Goal: Task Accomplishment & Management: Manage account settings

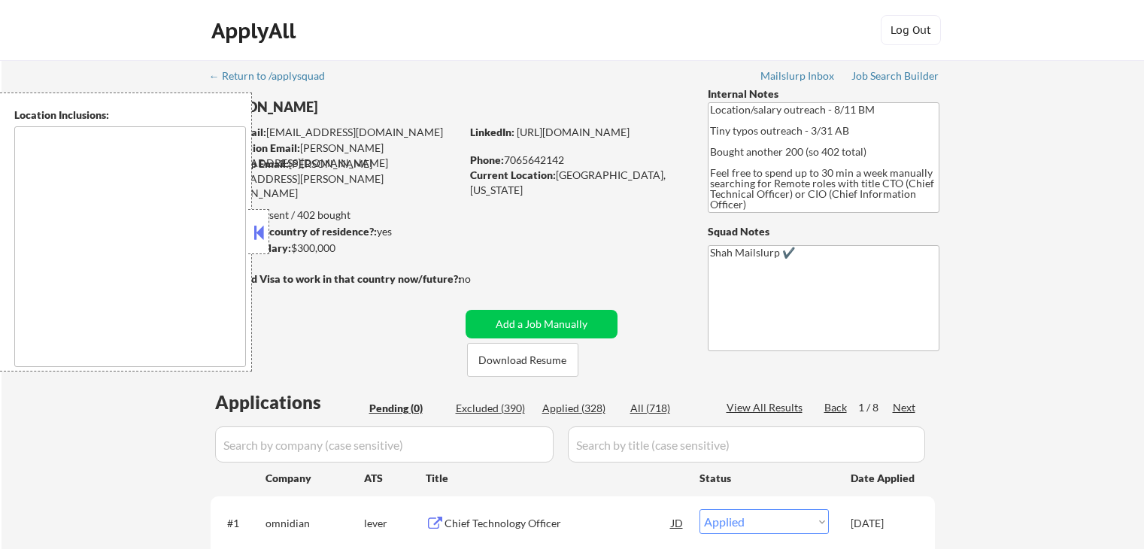
select select ""applied""
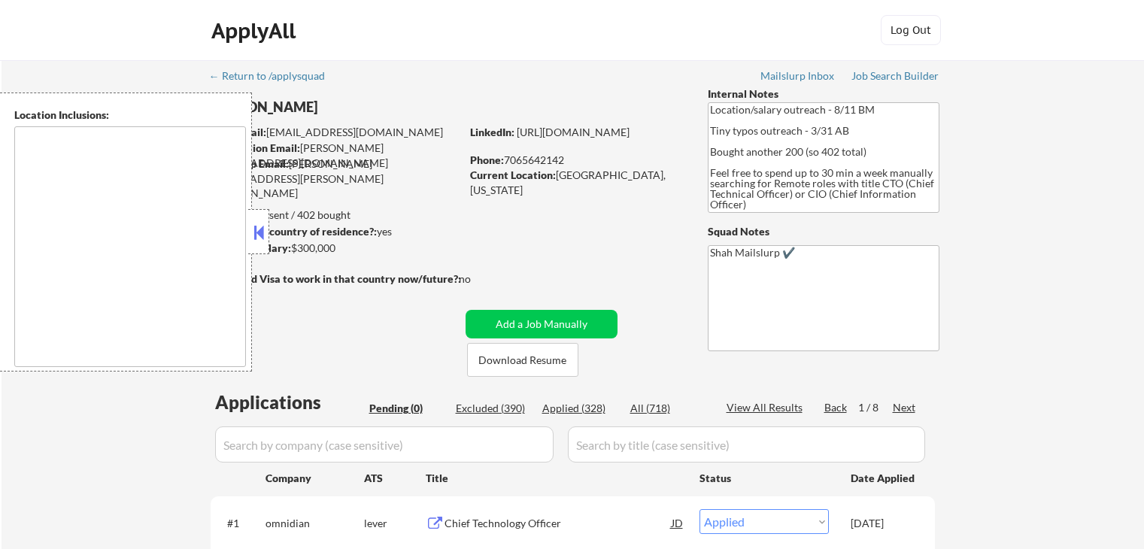
select select ""applied""
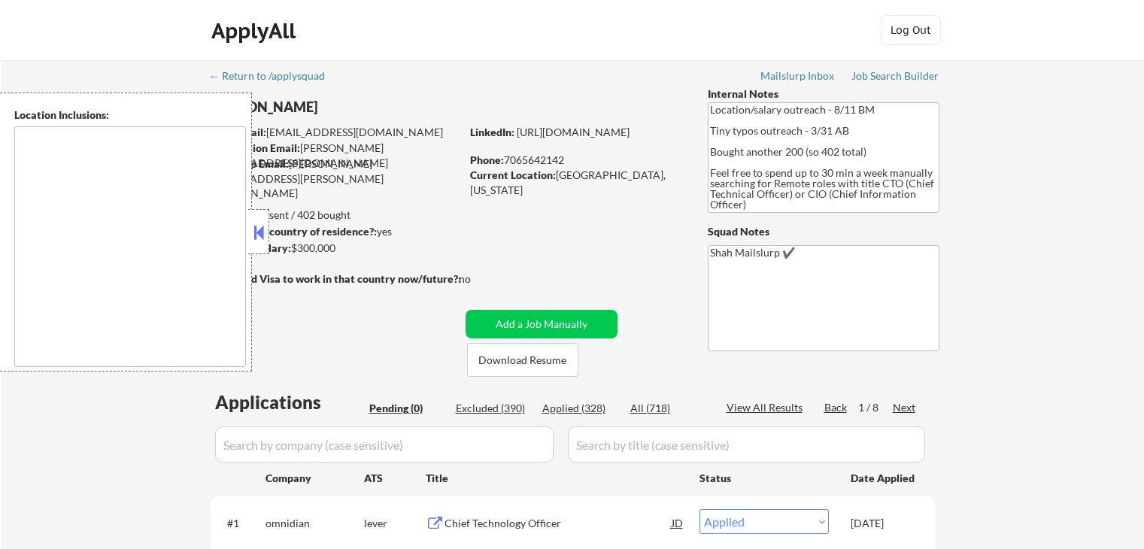
select select ""applied""
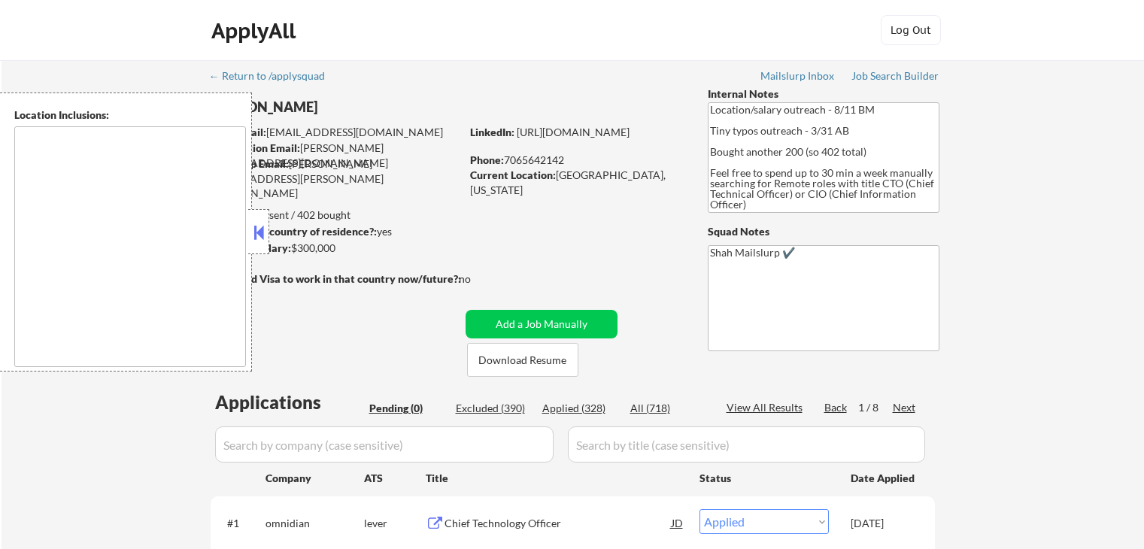
select select ""applied""
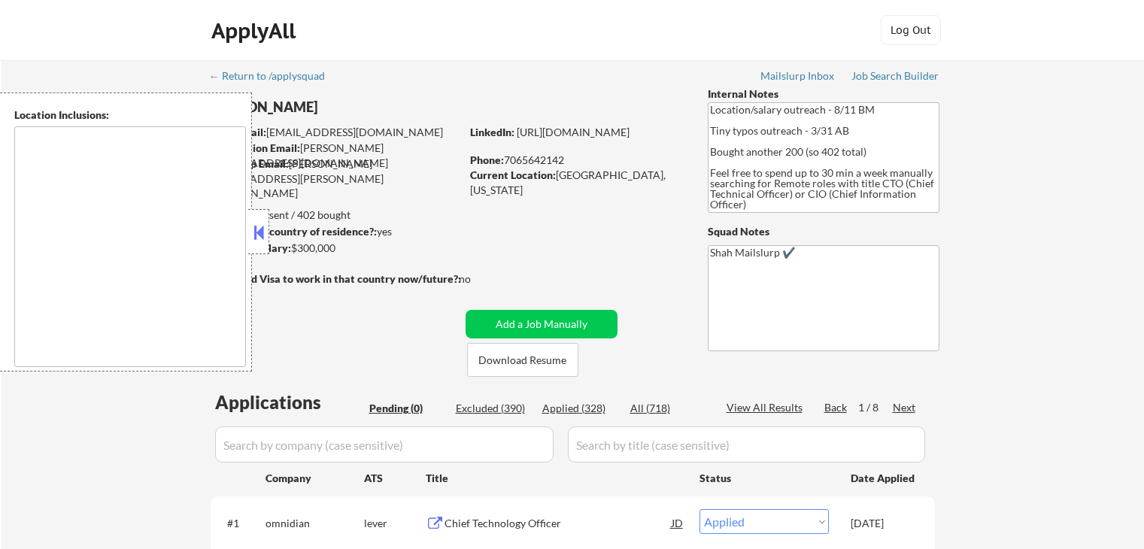
select select ""applied""
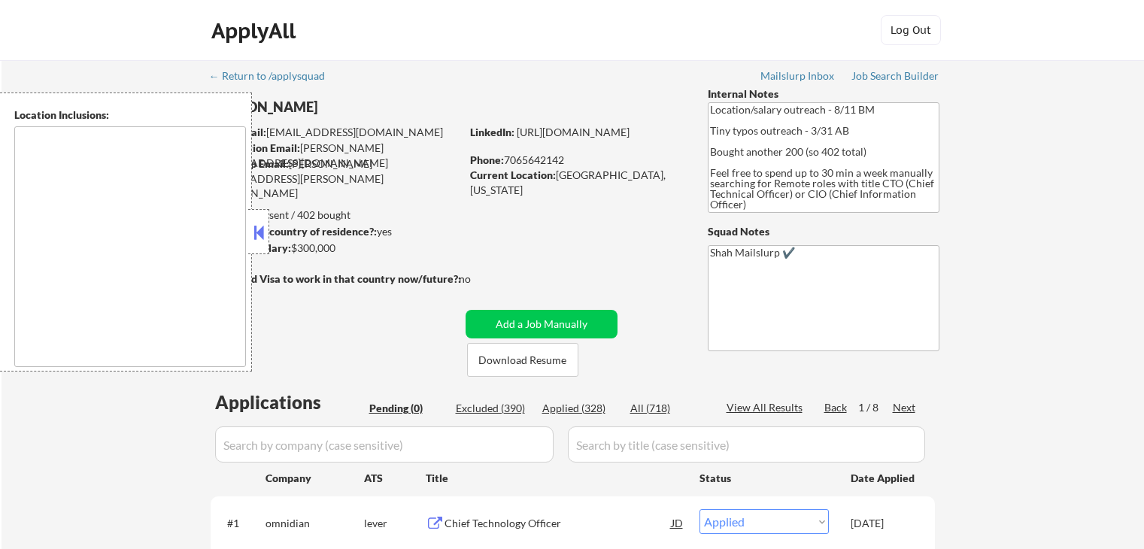
select select ""applied""
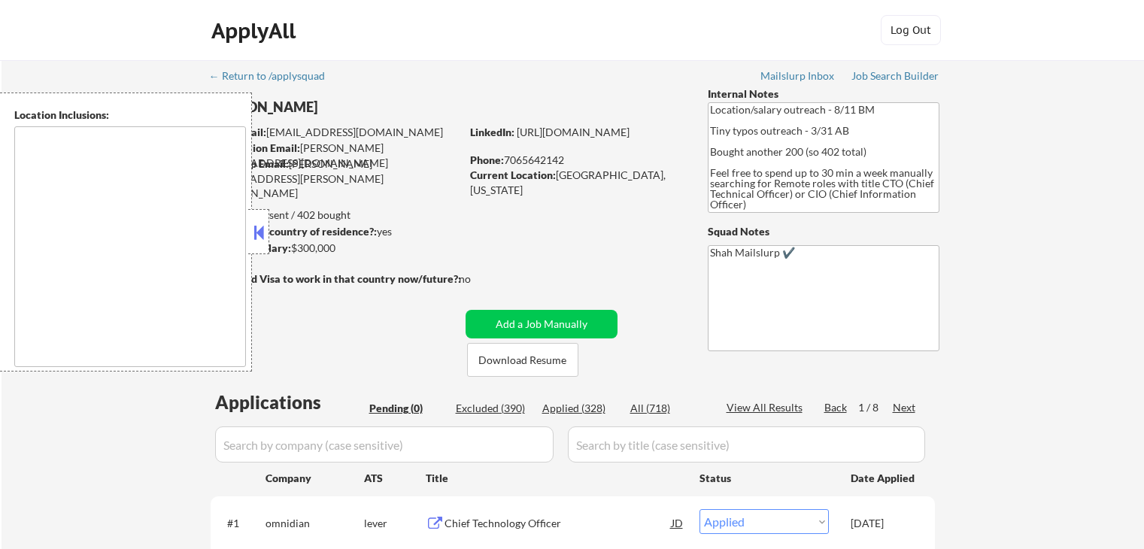
select select ""applied""
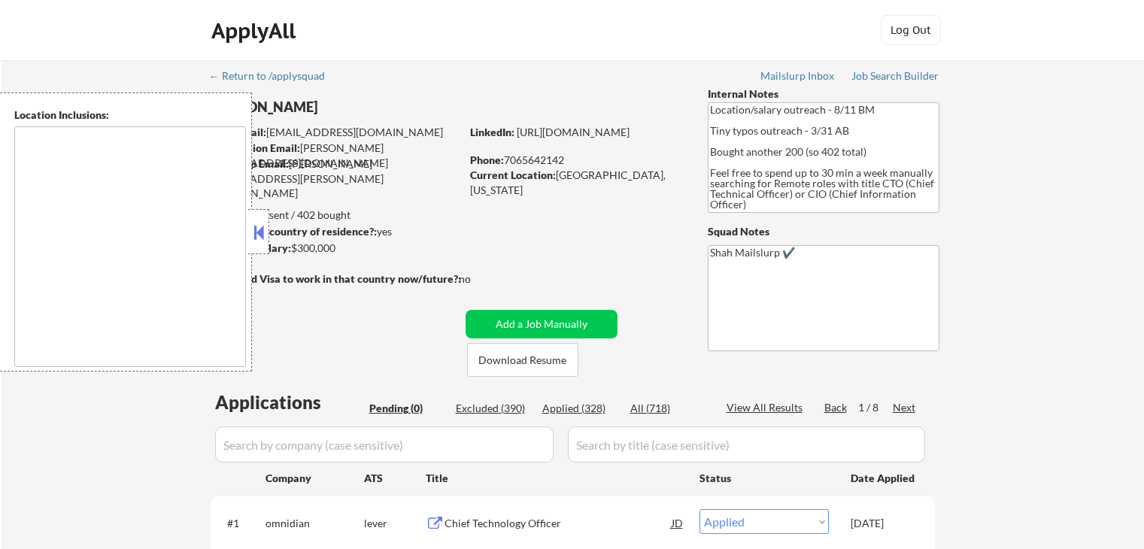
select select ""applied""
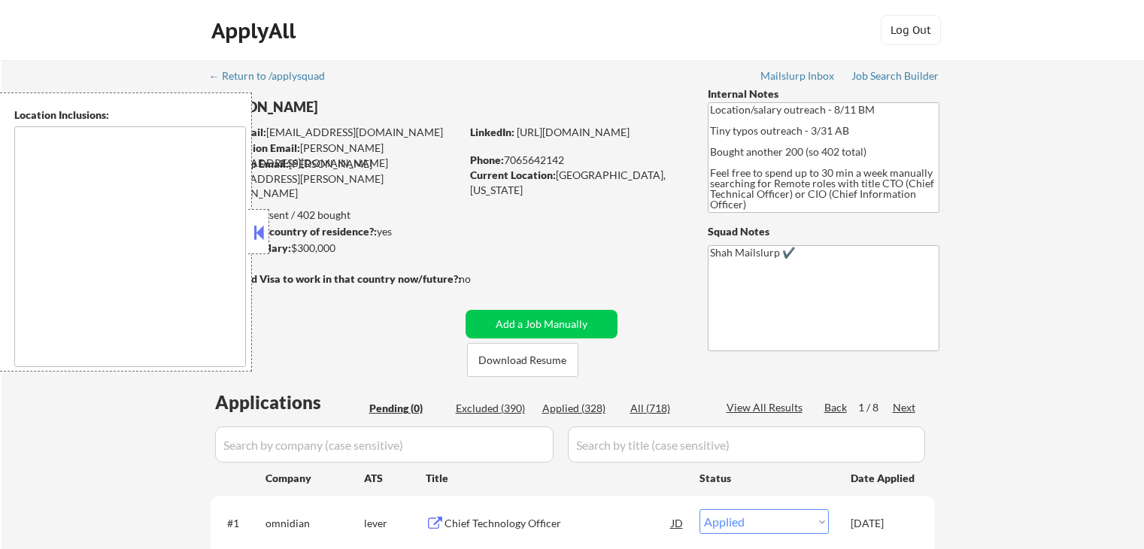
select select ""applied""
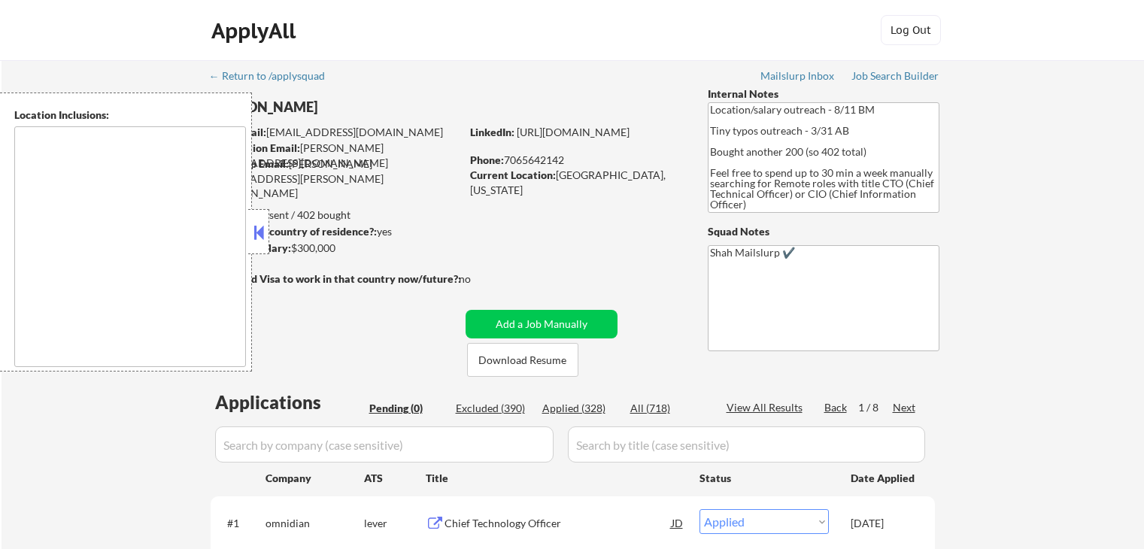
select select ""applied""
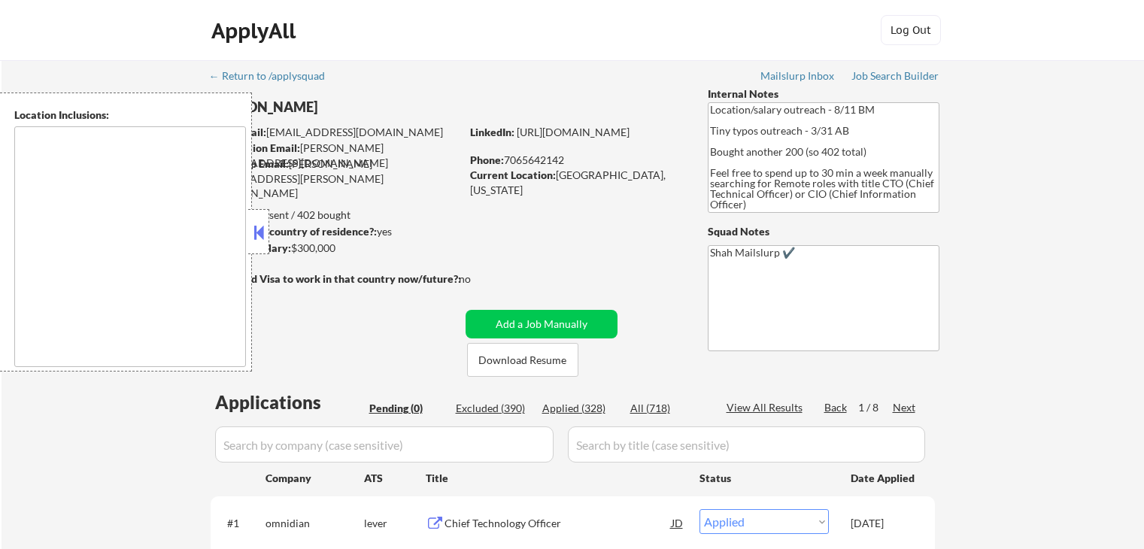
select select ""applied""
select select ""excluded__salary_""
select select ""applied""
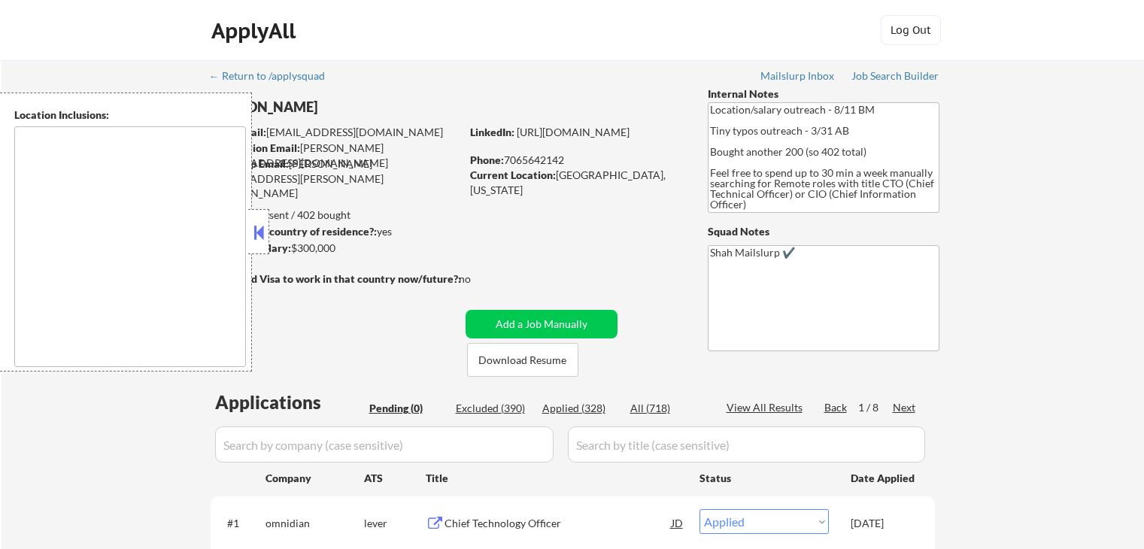
select select ""applied""
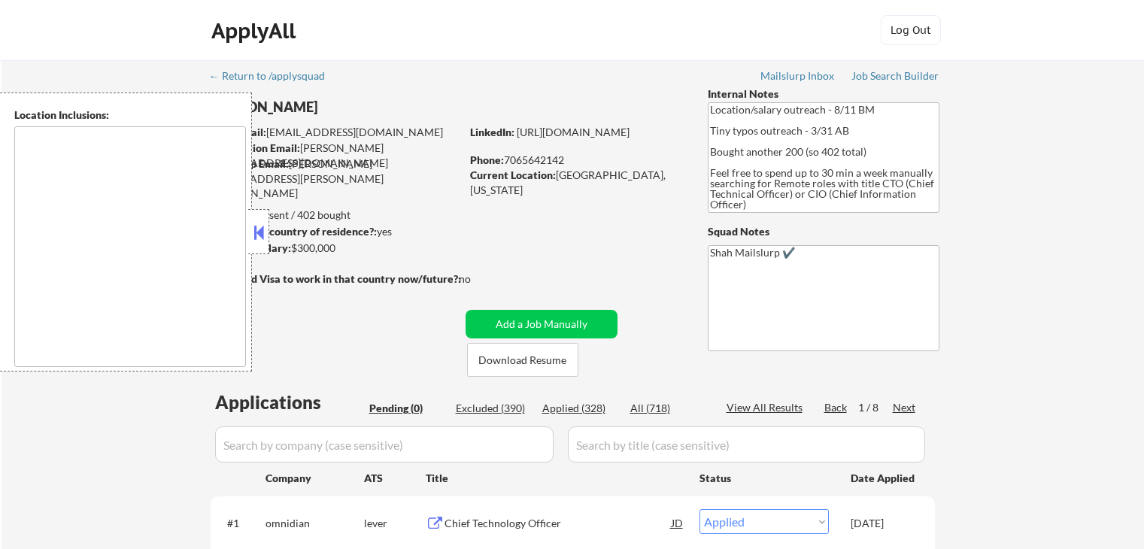
select select ""applied""
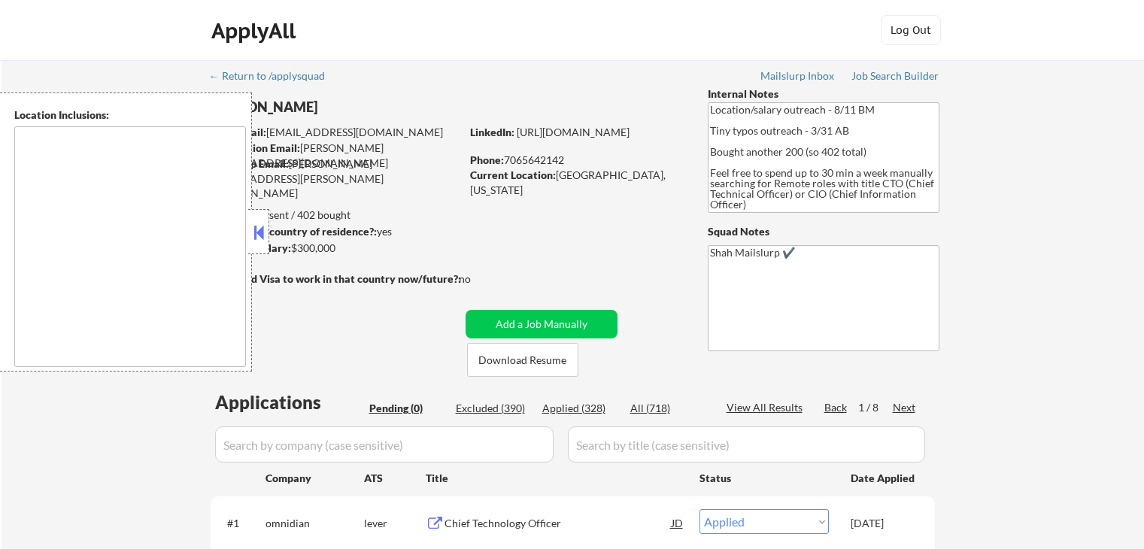
select select ""applied""
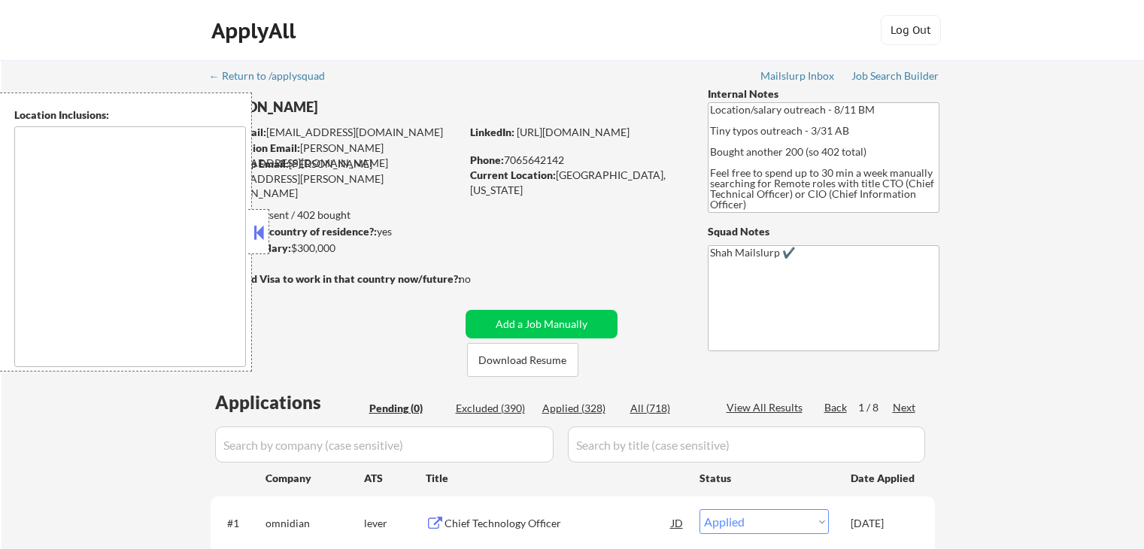
select select ""applied""
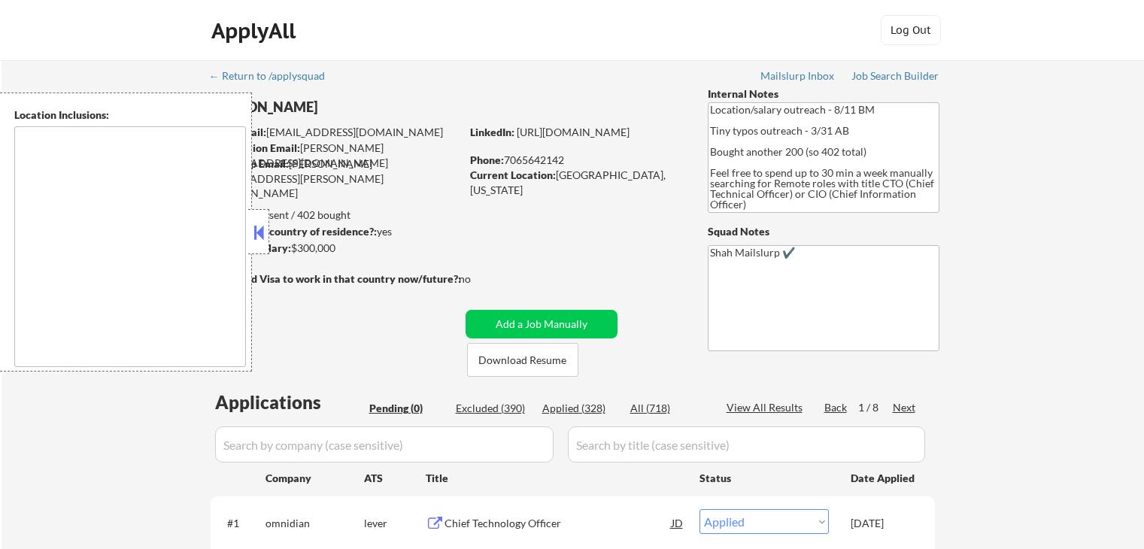
select select ""applied""
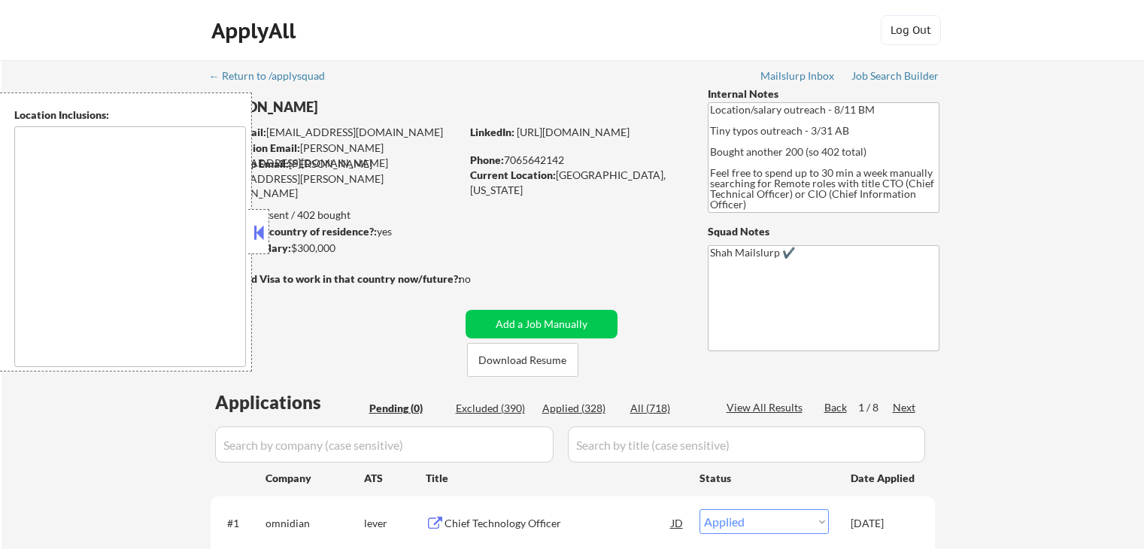
select select ""applied""
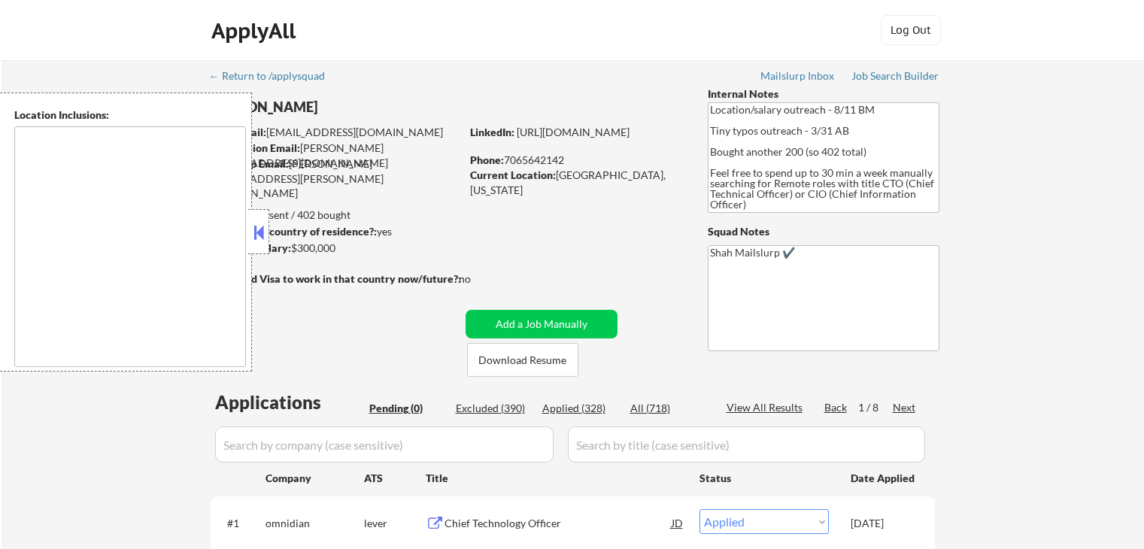
select select ""applied""
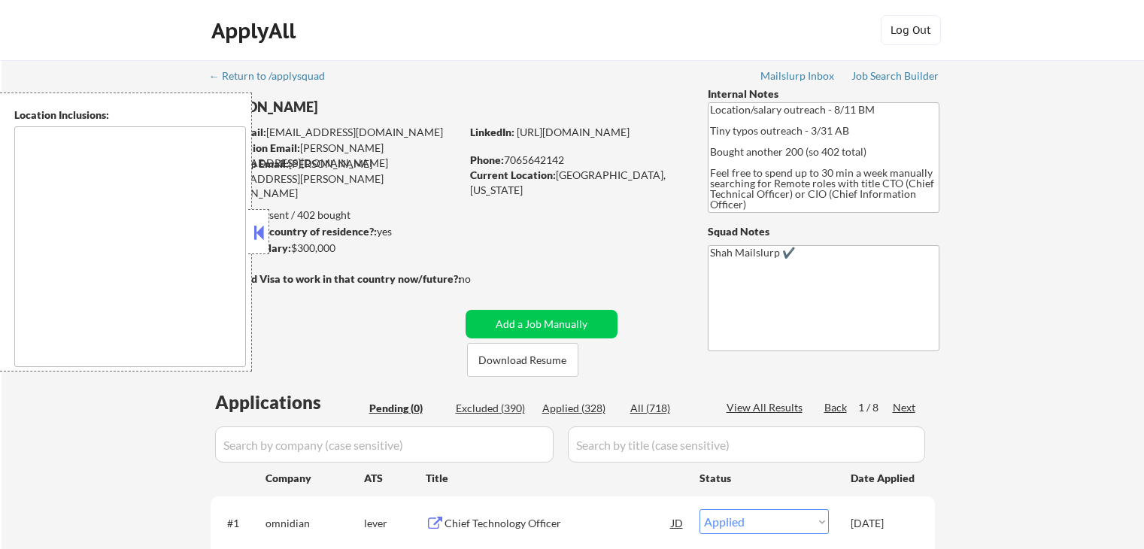
select select ""applied""
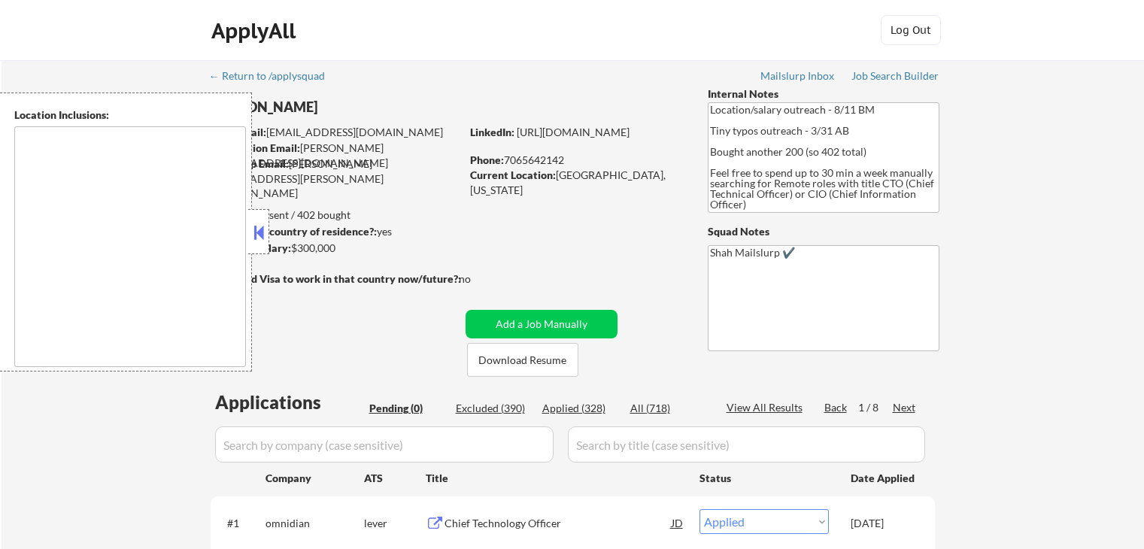
select select ""applied""
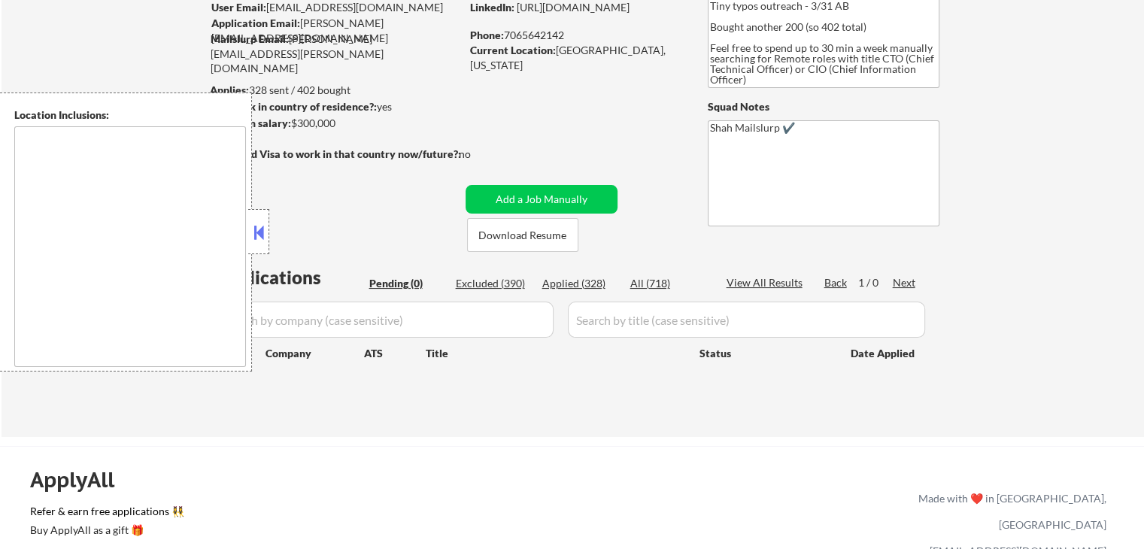
scroll to position [150, 0]
